Goal: Transaction & Acquisition: Book appointment/travel/reservation

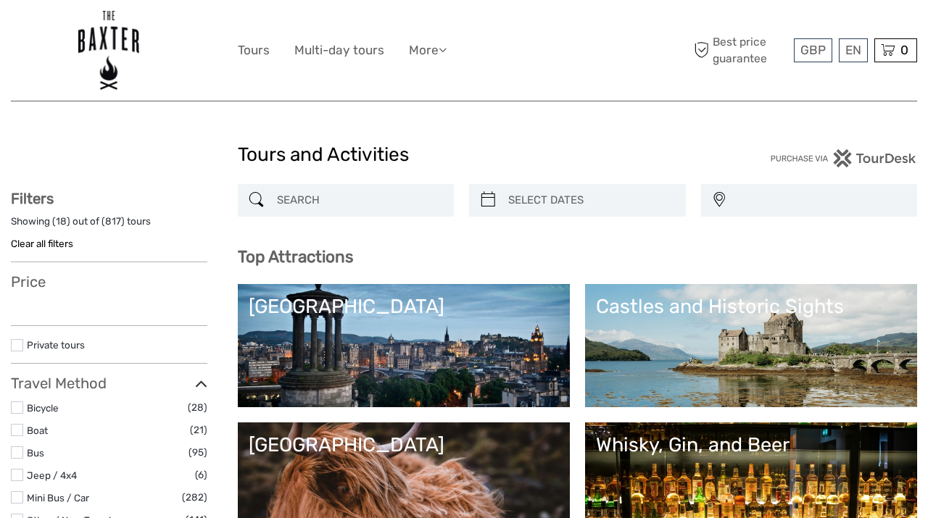
select select
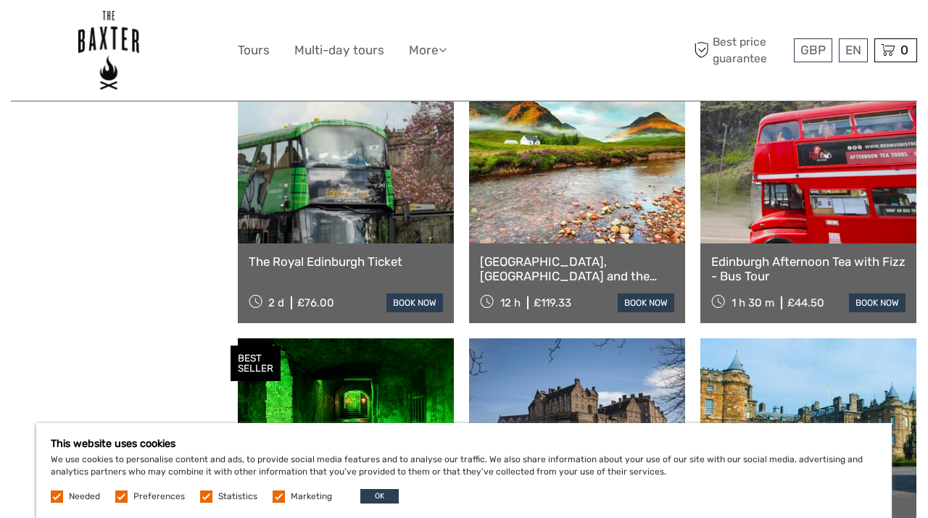
scroll to position [1533, 0]
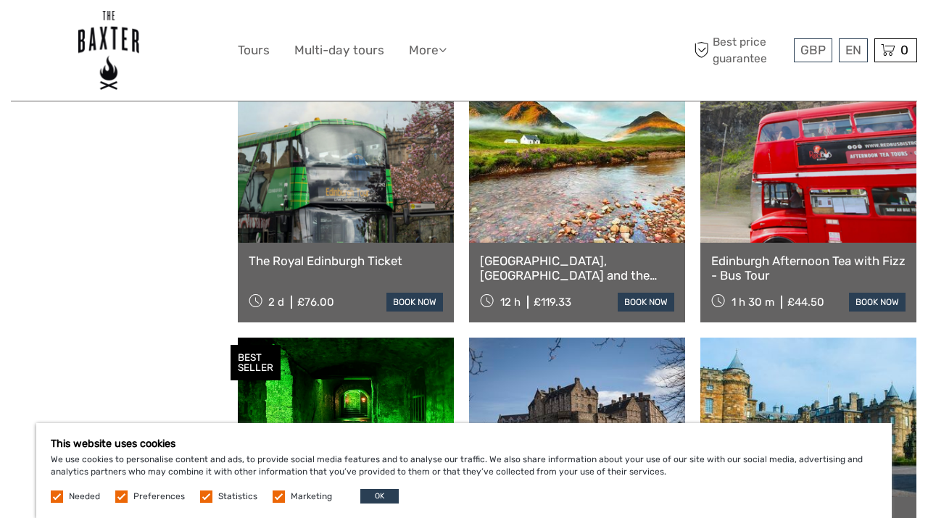
click at [514, 268] on link "[GEOGRAPHIC_DATA], [GEOGRAPHIC_DATA] and the Highlands Small-Group Day Tour fro…" at bounding box center [577, 269] width 194 height 30
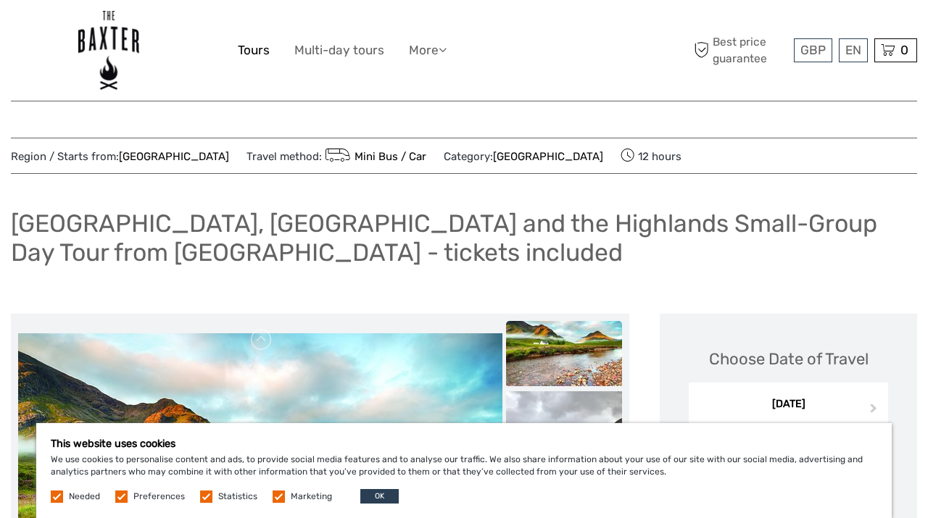
click at [247, 54] on link "Tours" at bounding box center [254, 50] width 32 height 21
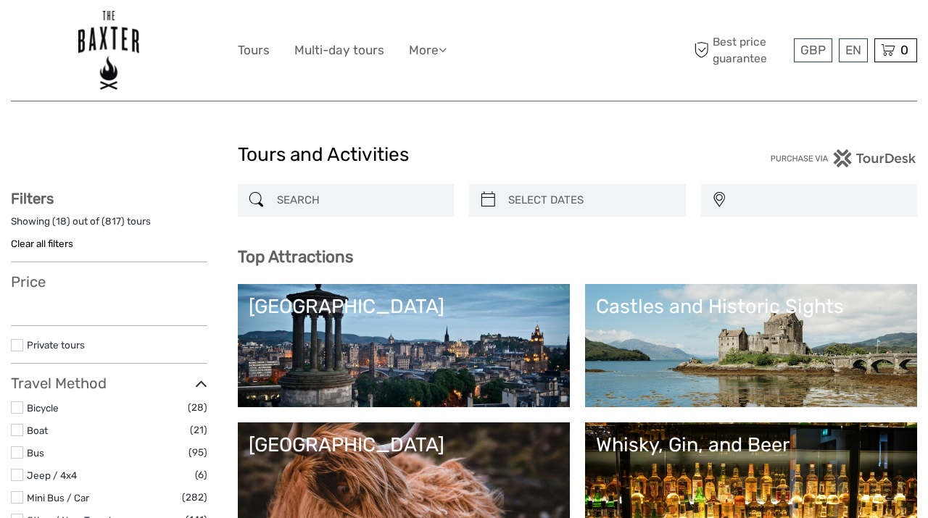
select select
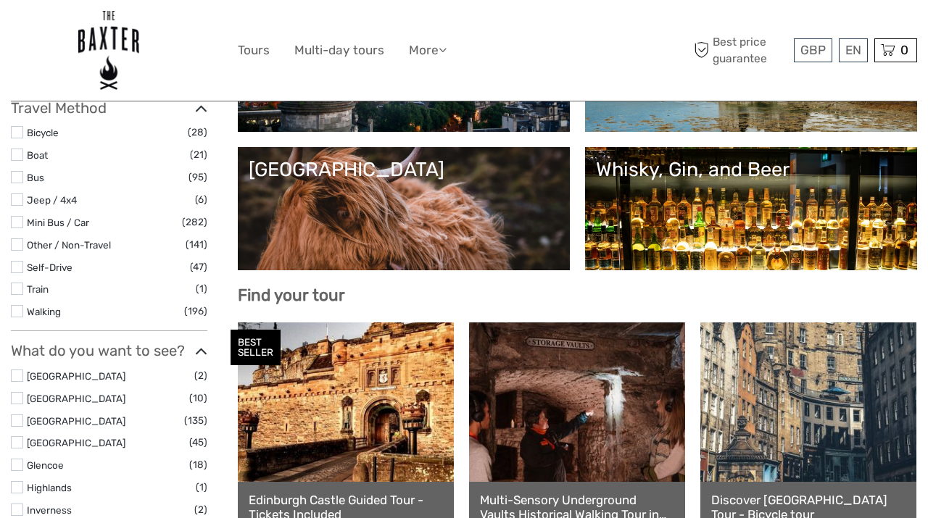
select select
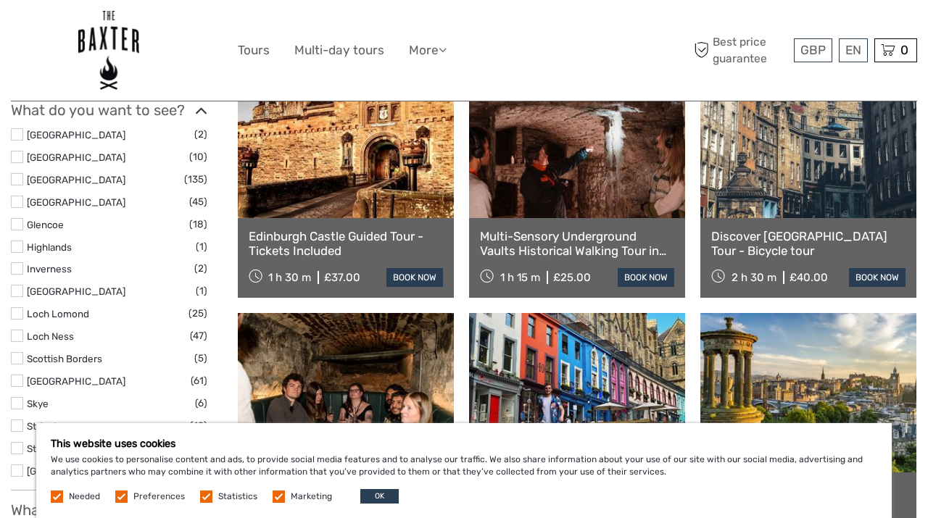
scroll to position [526, 0]
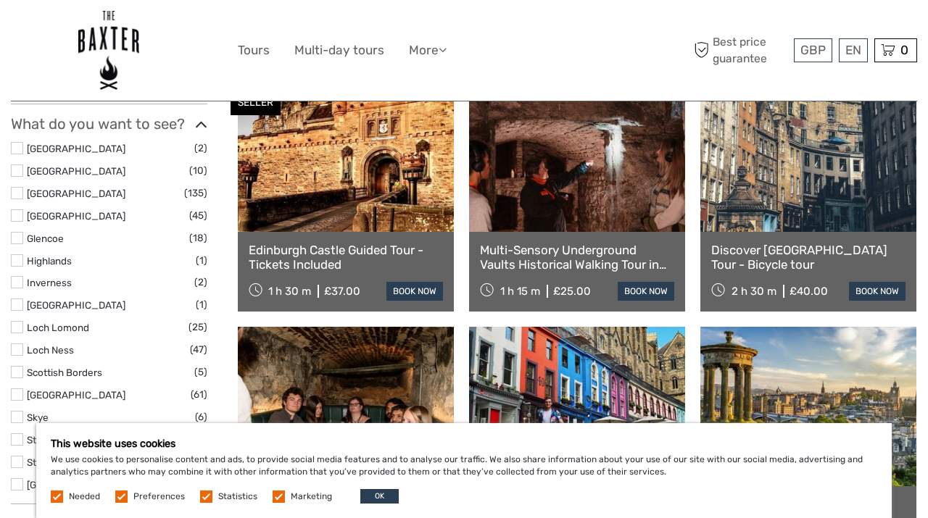
click at [810, 254] on link "Discover [GEOGRAPHIC_DATA] Tour - Bicycle tour" at bounding box center [808, 258] width 194 height 30
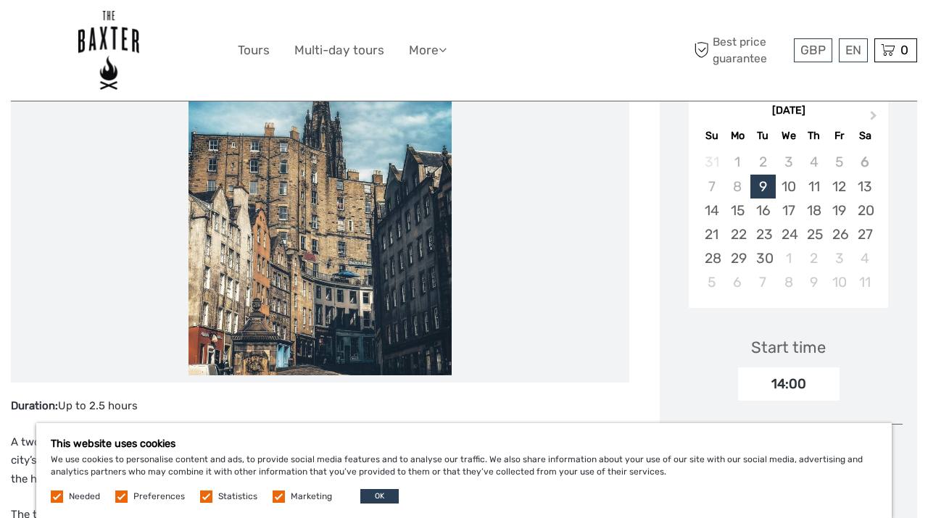
scroll to position [248, 0]
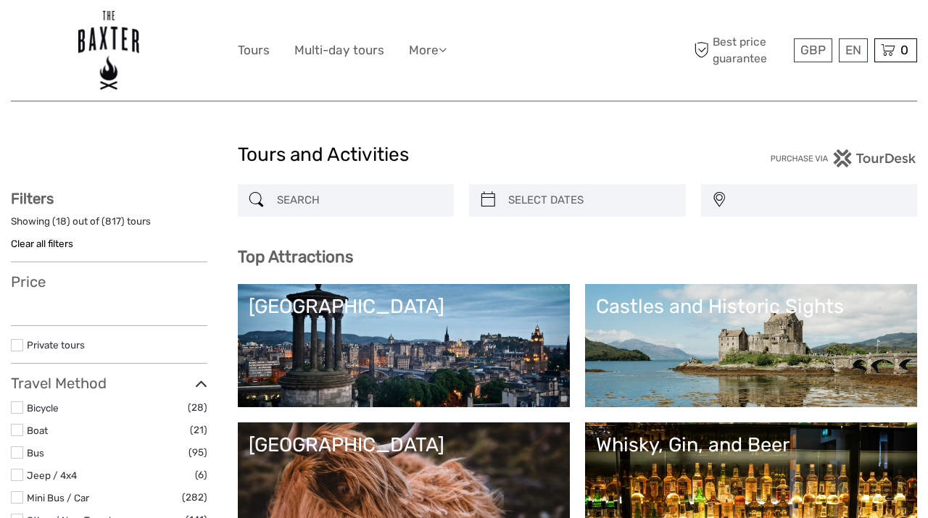
select select
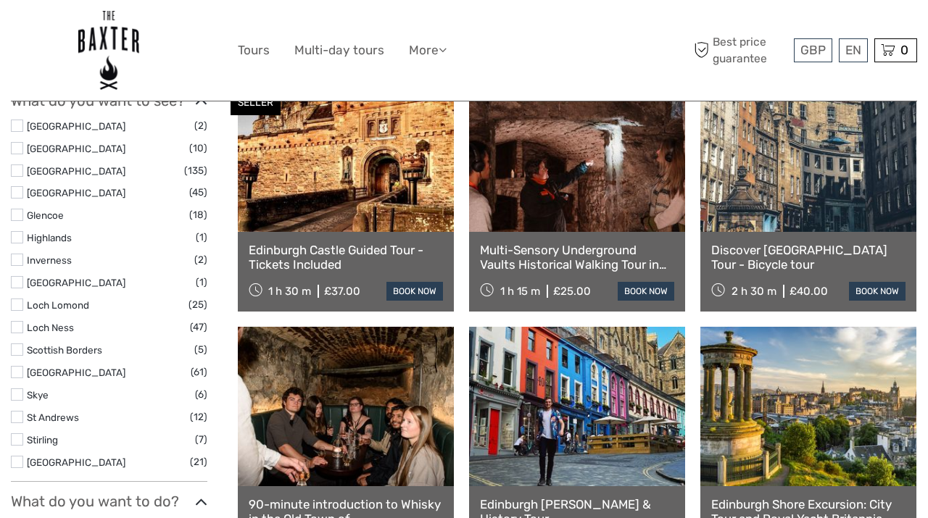
scroll to position [526, 0]
select select
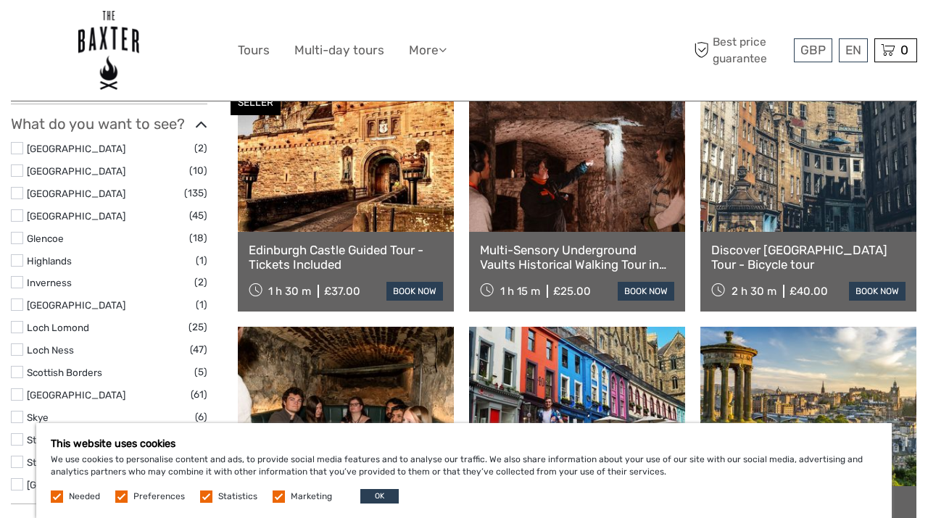
scroll to position [0, 0]
click at [549, 249] on link "Multi-Sensory Underground Vaults Historical Walking Tour in Edinburgh" at bounding box center [577, 258] width 194 height 30
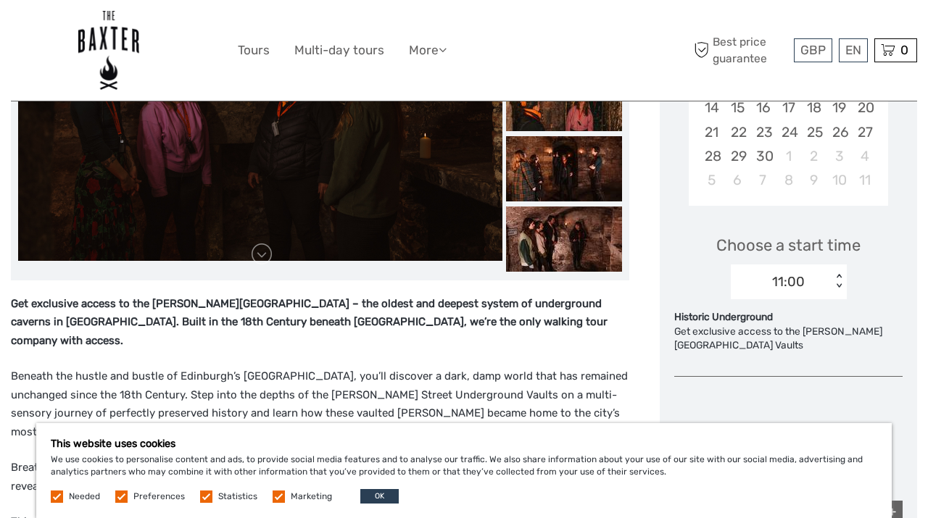
scroll to position [371, 0]
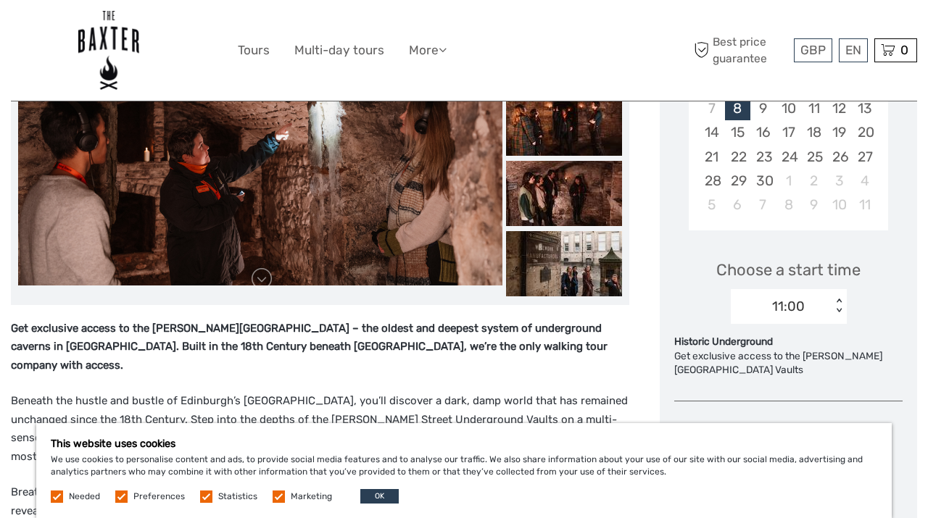
click at [892, 268] on div "Choose a start time 11:00 < >" at bounding box center [788, 285] width 228 height 93
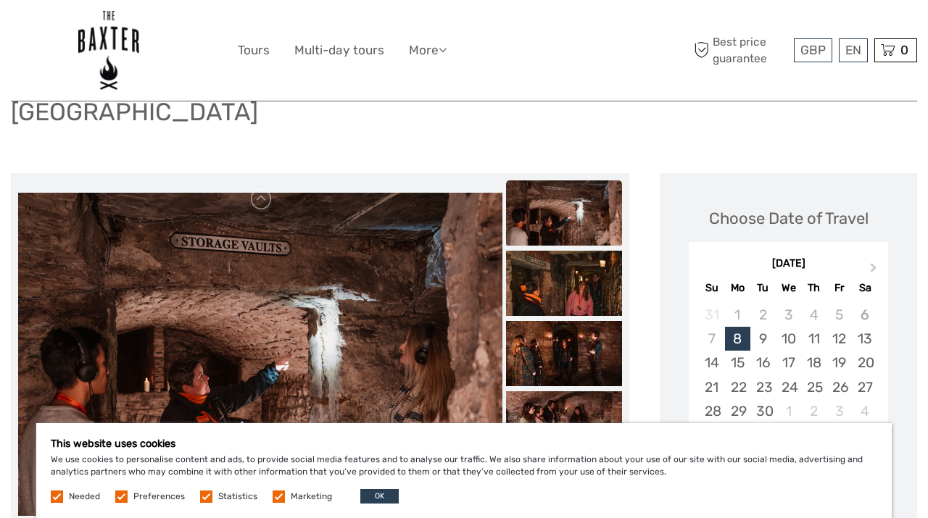
scroll to position [0, 0]
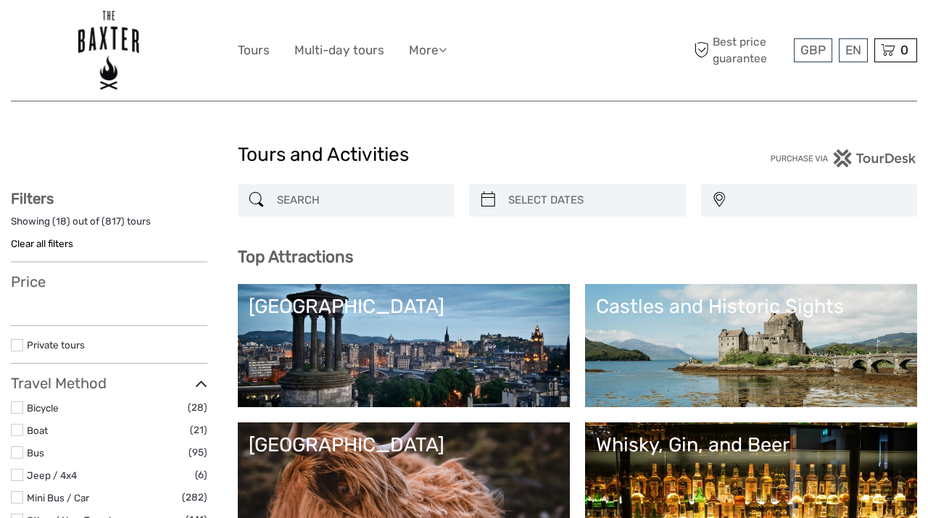
select select
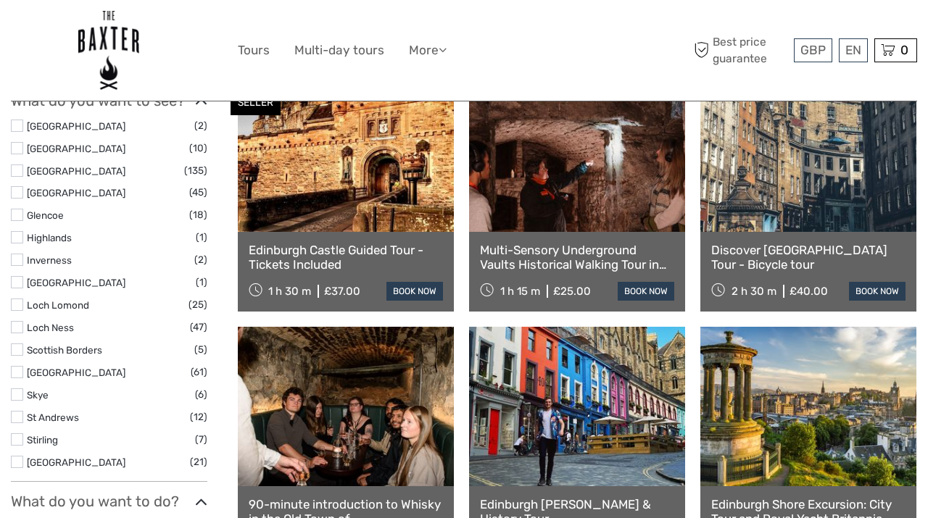
select select
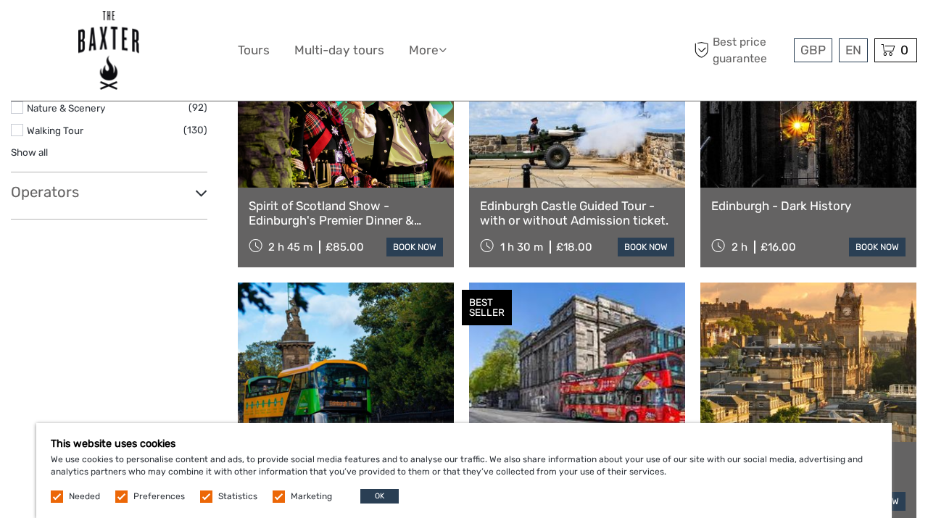
scroll to position [1077, 0]
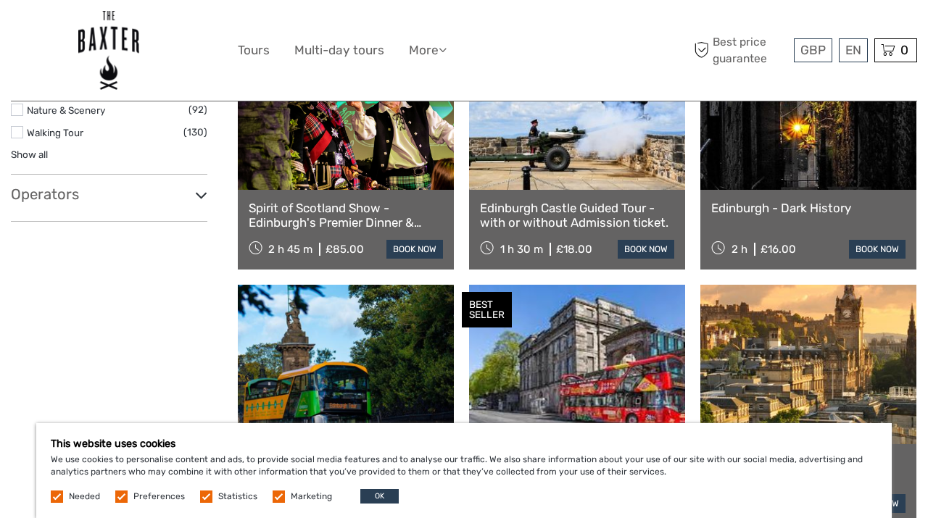
click at [756, 203] on link "Edinburgh - Dark History" at bounding box center [808, 208] width 194 height 15
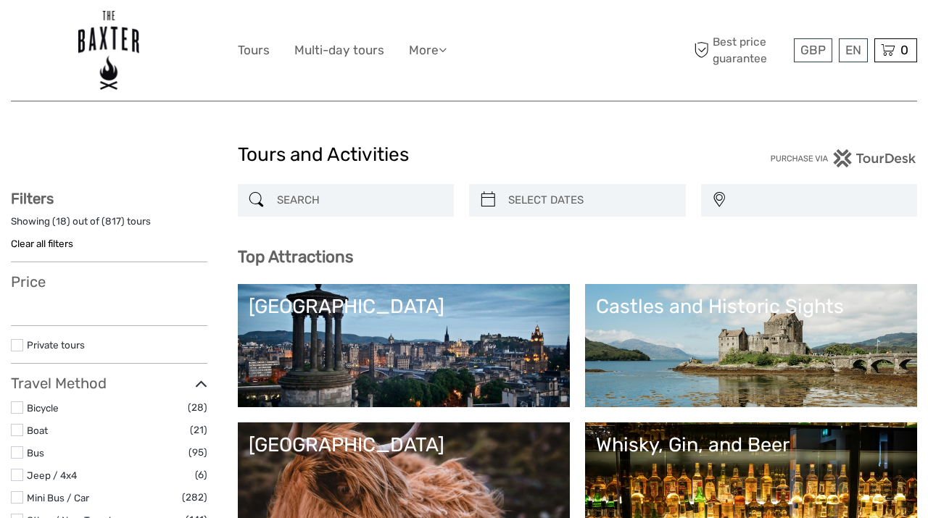
select select
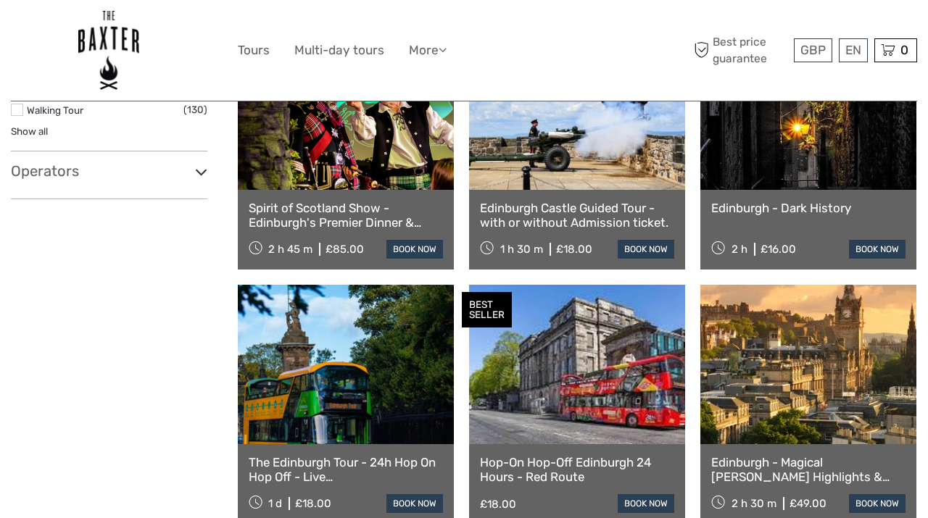
select select
